Goal: Check status

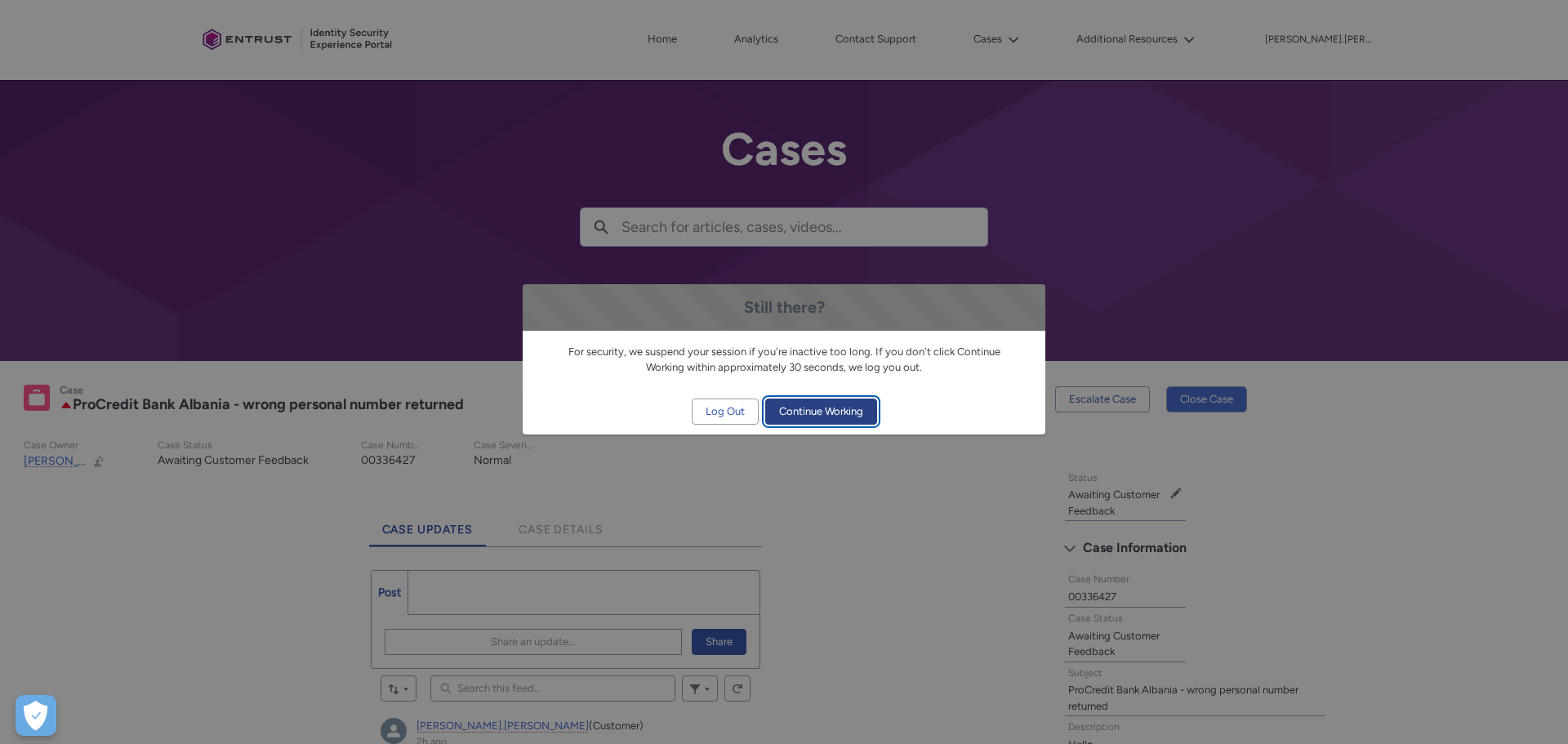
click at [830, 413] on span "Continue Working" at bounding box center [821, 411] width 84 height 25
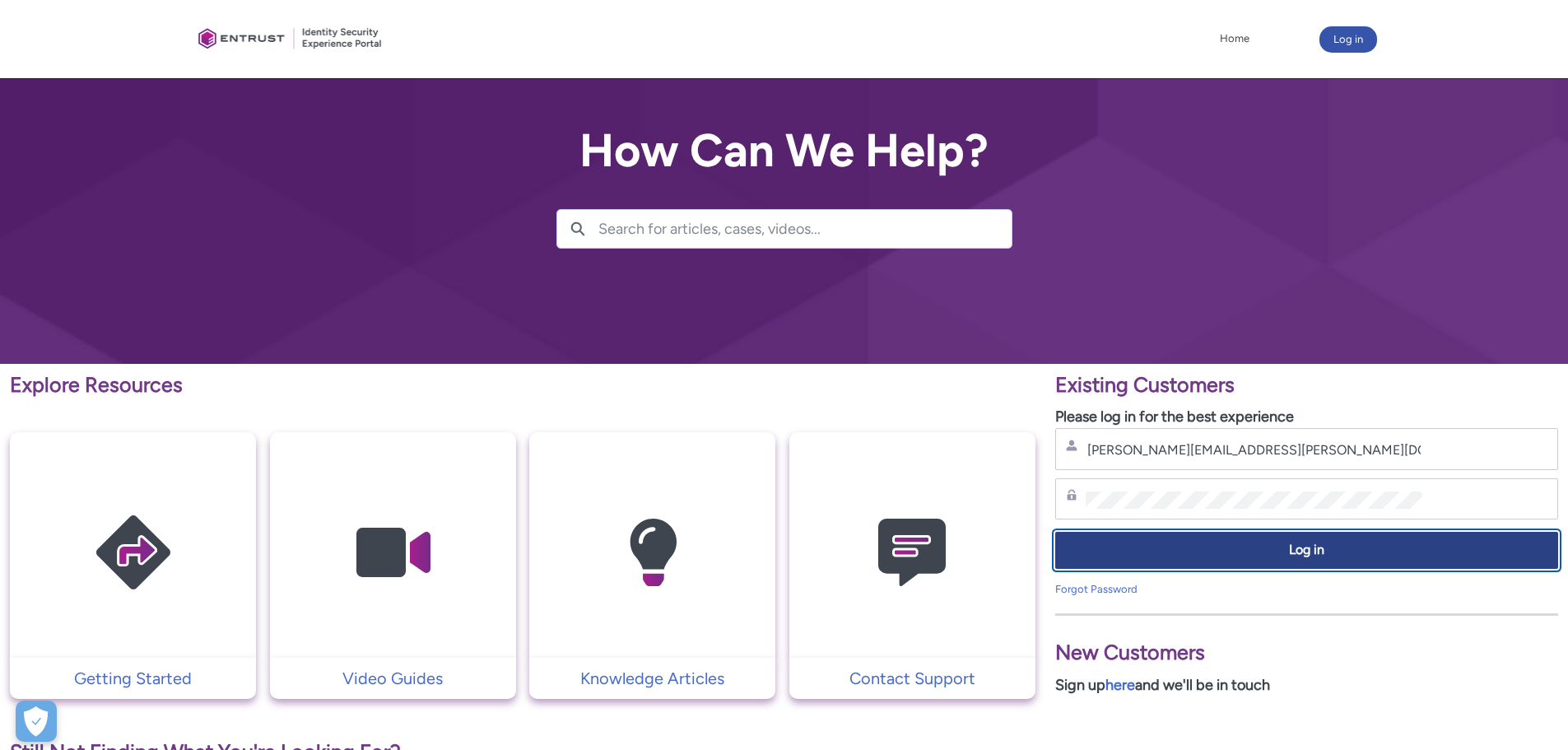
click at [1323, 555] on span "Log in" at bounding box center [1307, 550] width 482 height 19
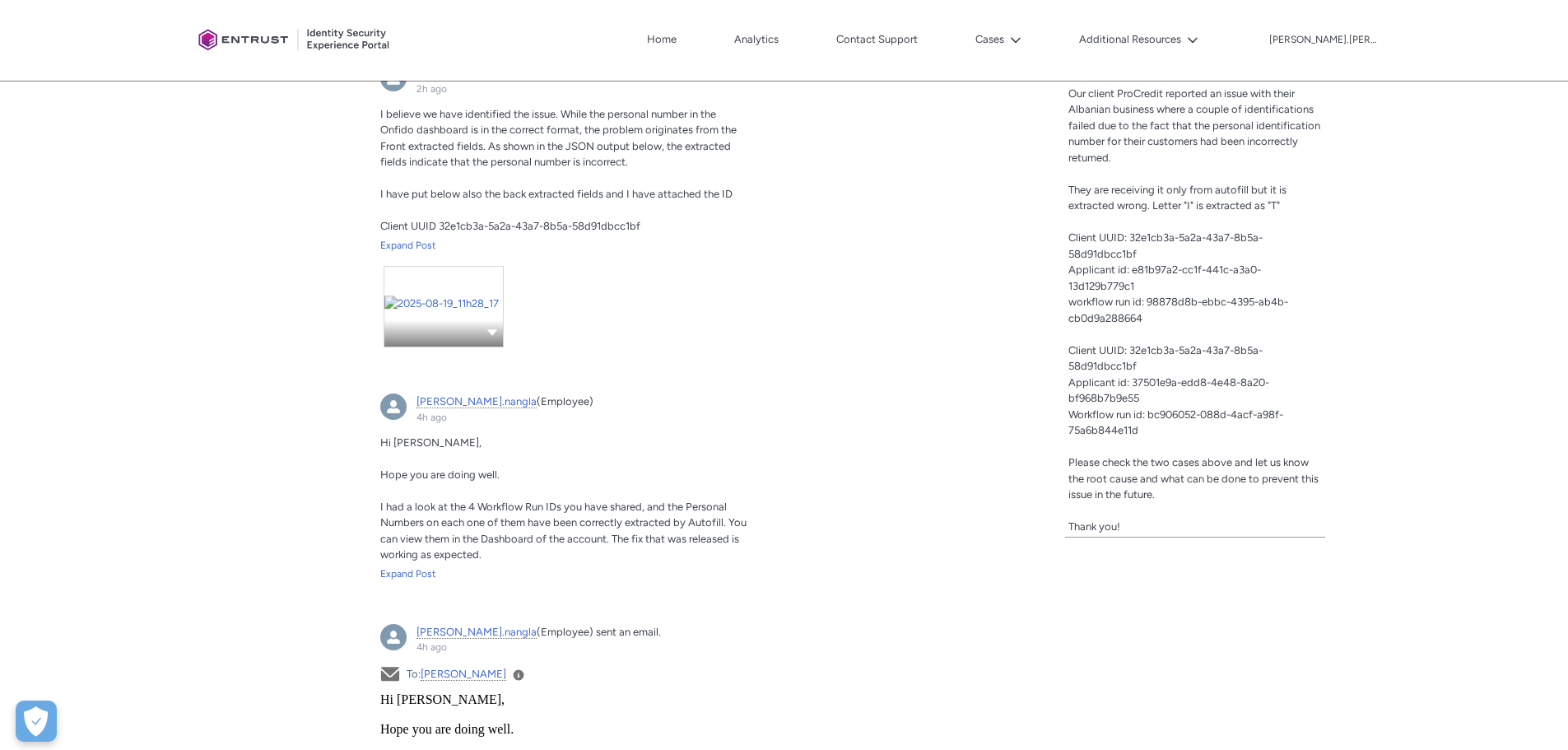
scroll to position [412, 0]
